Goal: Task Accomplishment & Management: Use online tool/utility

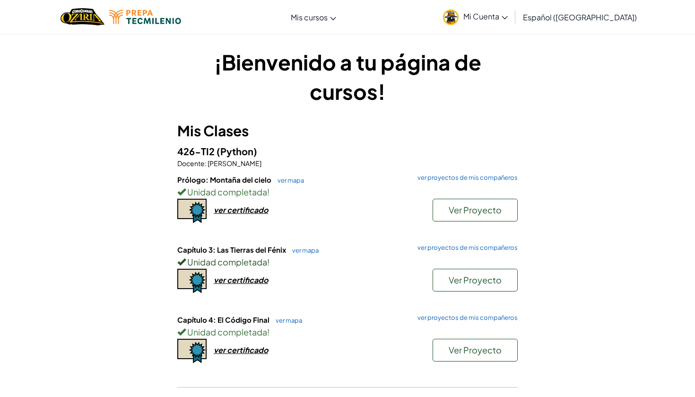
click at [472, 268] on div "Unidad completada !" at bounding box center [347, 262] width 341 height 14
click at [473, 274] on span "Ver Proyecto" at bounding box center [475, 279] width 53 height 11
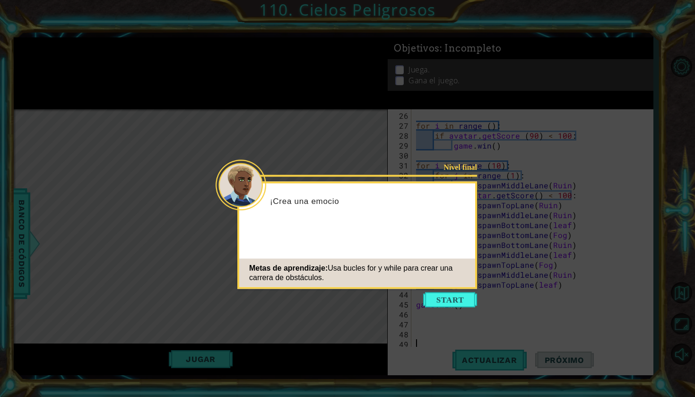
scroll to position [258, 0]
click at [456, 299] on button "Start" at bounding box center [450, 299] width 54 height 15
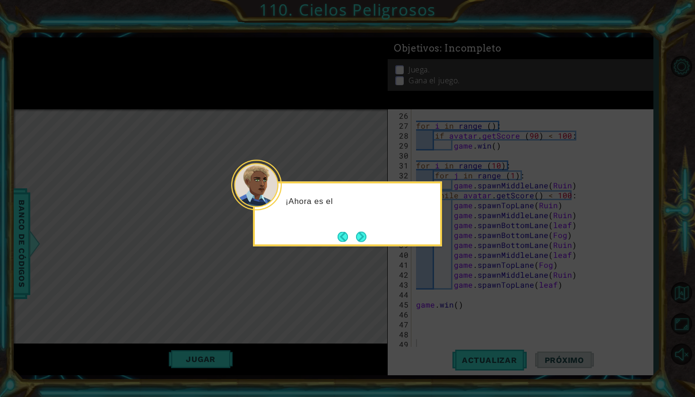
click at [351, 229] on div "¡Ahora es el" at bounding box center [347, 214] width 189 height 65
click at [351, 229] on div "¡Ahora es el momen" at bounding box center [347, 214] width 189 height 65
click at [356, 231] on button "Next" at bounding box center [361, 236] width 10 height 10
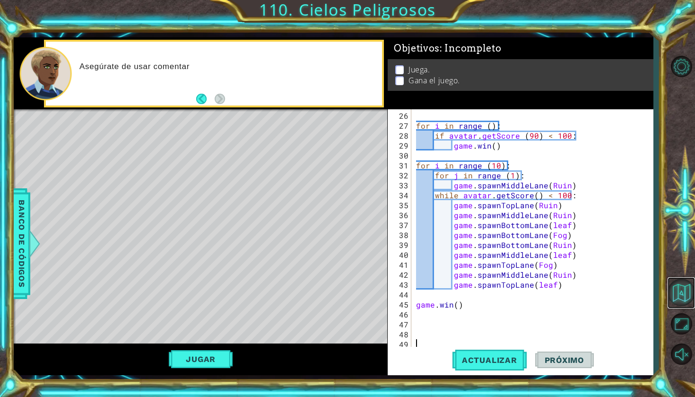
click at [679, 296] on button "Volver al mapa" at bounding box center [681, 292] width 27 height 27
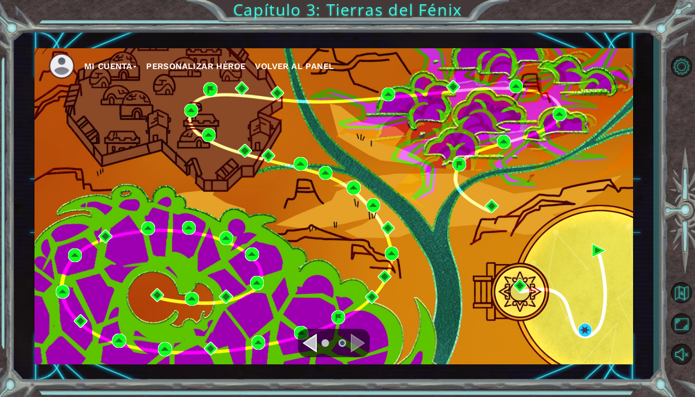
click at [310, 346] on div "Navigate to the previous page" at bounding box center [310, 342] width 14 height 19
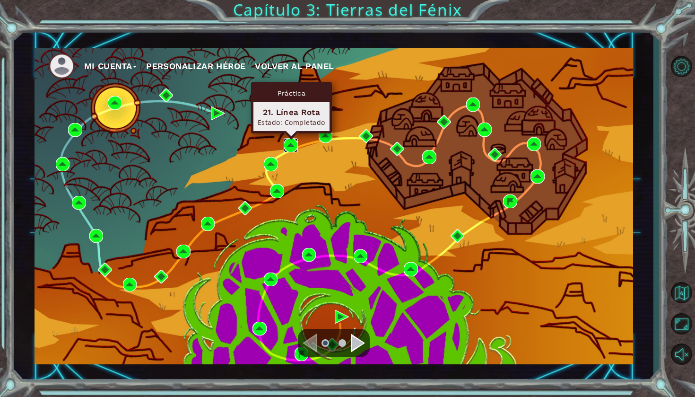
click at [291, 144] on img at bounding box center [291, 145] width 14 height 14
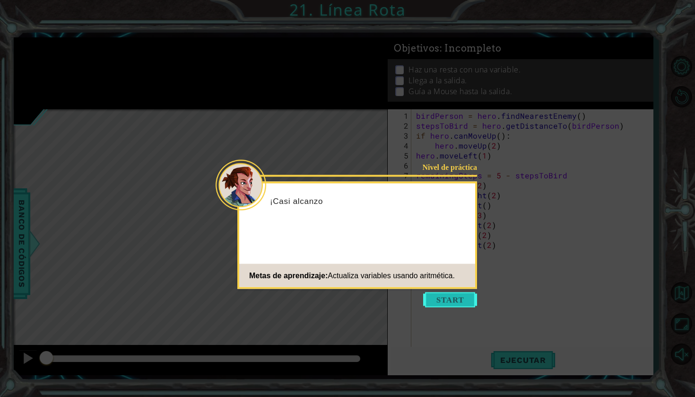
click at [462, 297] on button "Start" at bounding box center [450, 299] width 54 height 15
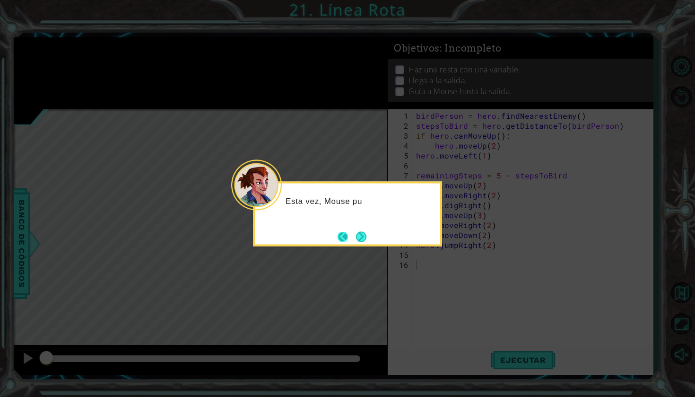
click at [353, 236] on footer at bounding box center [352, 236] width 29 height 14
click at [361, 236] on button "Next" at bounding box center [361, 236] width 10 height 10
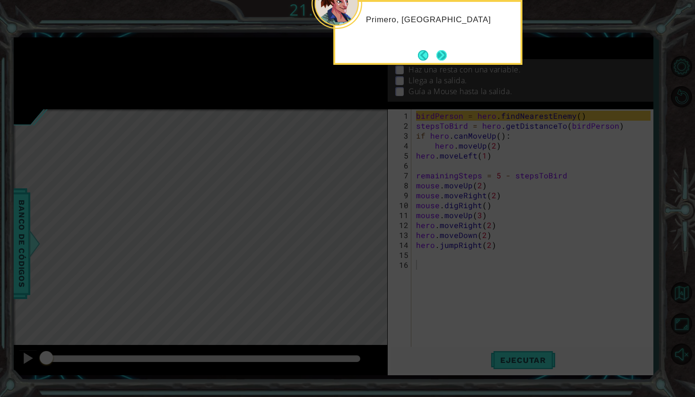
click at [439, 56] on button "Next" at bounding box center [442, 55] width 10 height 10
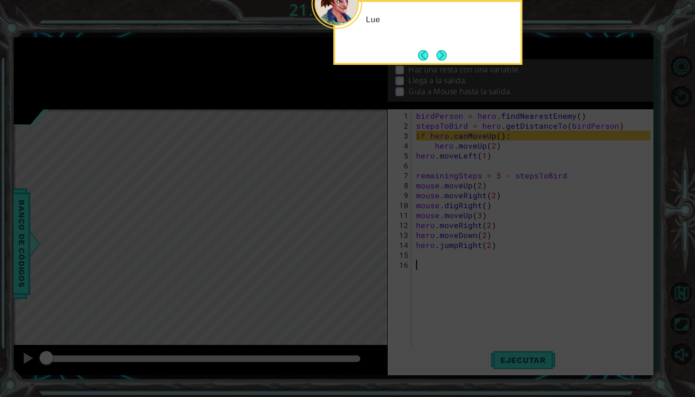
click at [439, 56] on button "Next" at bounding box center [442, 55] width 10 height 10
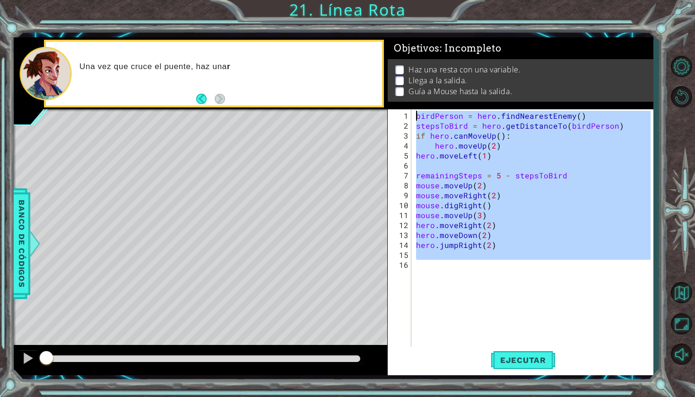
drag, startPoint x: 500, startPoint y: 325, endPoint x: 407, endPoint y: 109, distance: 234.9
click at [407, 109] on div "Objetivos : Incompleto Haz una resta con una variable. Llega a la salida. Guía …" at bounding box center [521, 206] width 266 height 338
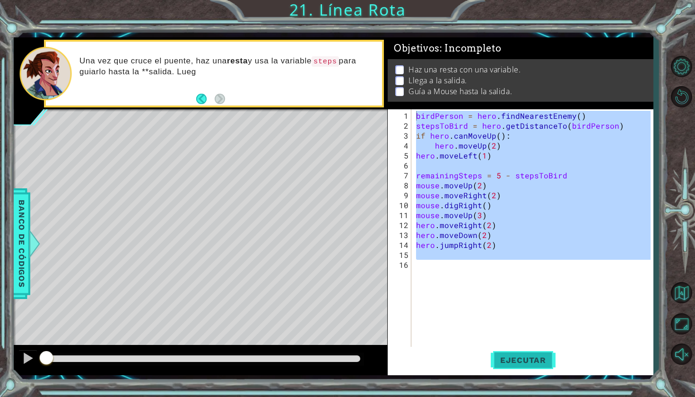
click at [524, 354] on button "Ejecutar" at bounding box center [523, 360] width 65 height 26
type textarea "birdPerson = hero.findNearestEnemy()"
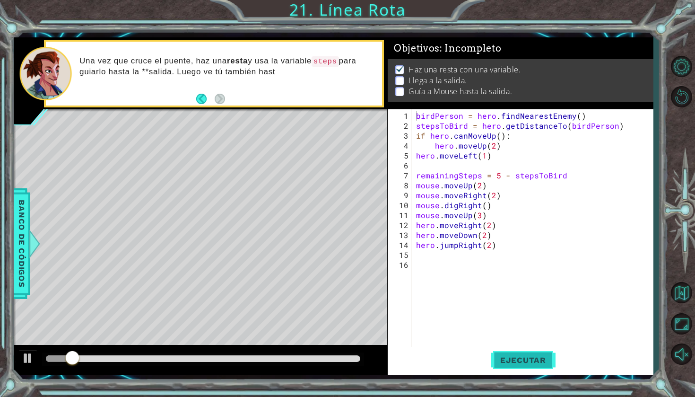
click at [522, 363] on span "Ejecutar" at bounding box center [523, 359] width 65 height 9
click at [522, 361] on span "Ejecutar" at bounding box center [523, 359] width 65 height 9
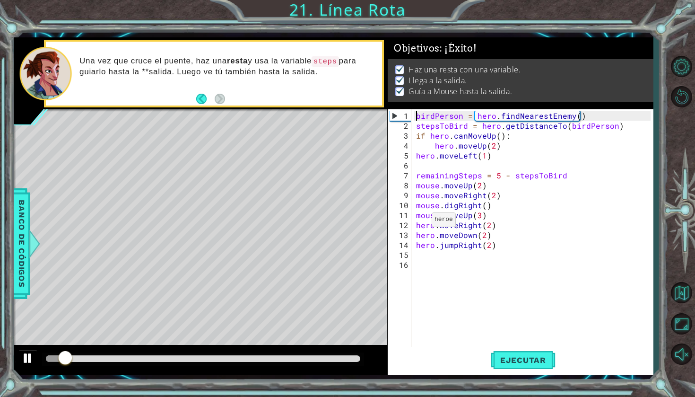
click at [30, 356] on div at bounding box center [28, 358] width 12 height 12
click at [679, 281] on button "Volver al mapa" at bounding box center [681, 292] width 27 height 27
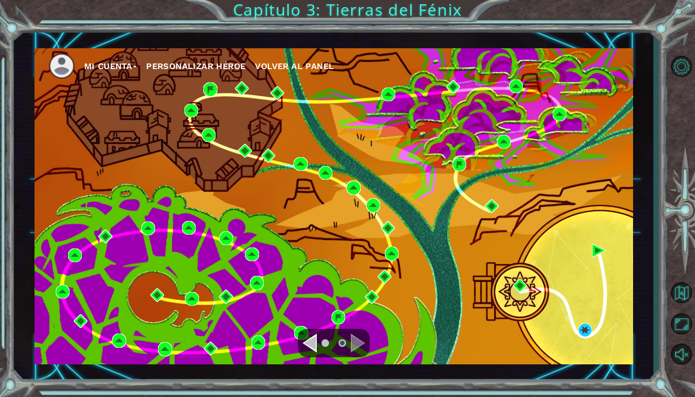
click at [119, 80] on div "Mi Cuenta Personalizar héroe Volver al panel" at bounding box center [334, 206] width 599 height 316
click at [123, 71] on button "Mi Cuenta" at bounding box center [110, 66] width 53 height 14
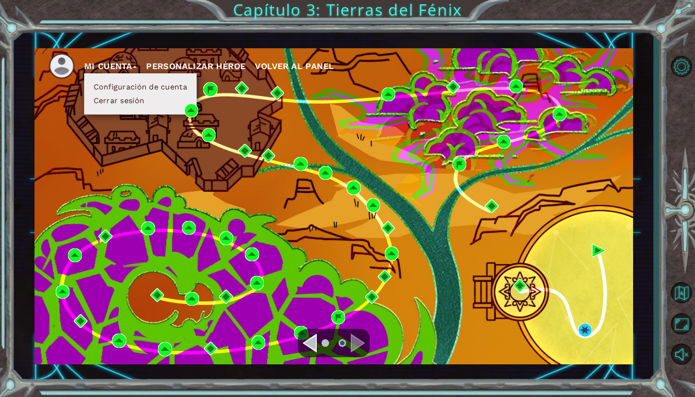
click at [127, 103] on button "Cerrar sesión" at bounding box center [119, 101] width 57 height 10
